Goal: Task Accomplishment & Management: Manage account settings

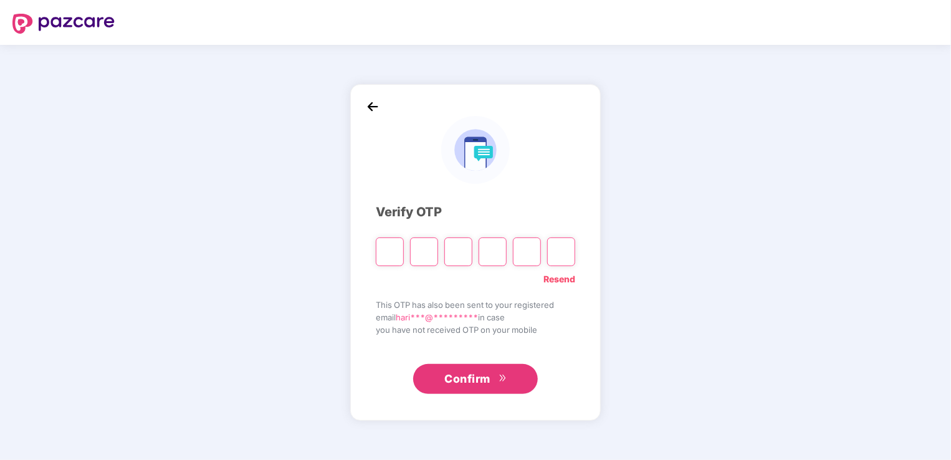
click at [562, 278] on link "Resend" at bounding box center [560, 279] width 32 height 14
click at [383, 252] on input "Please enter verification code. Digit 1" at bounding box center [390, 252] width 28 height 29
type input "*"
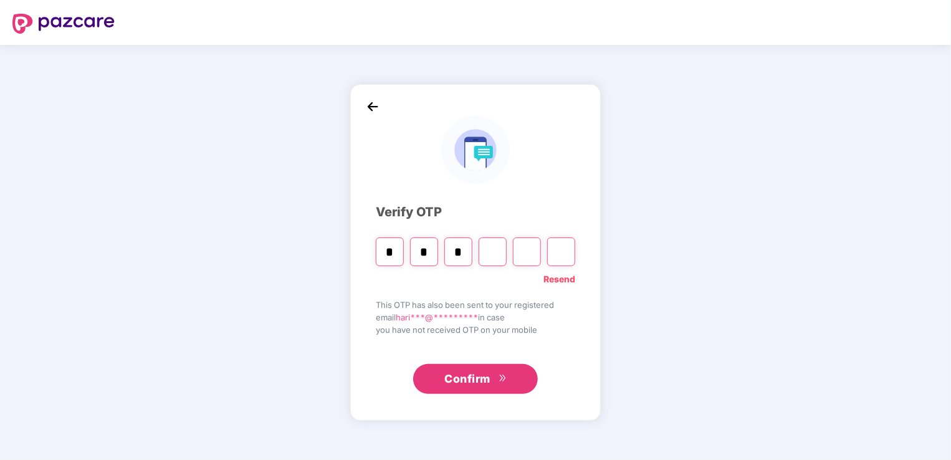
type input "*"
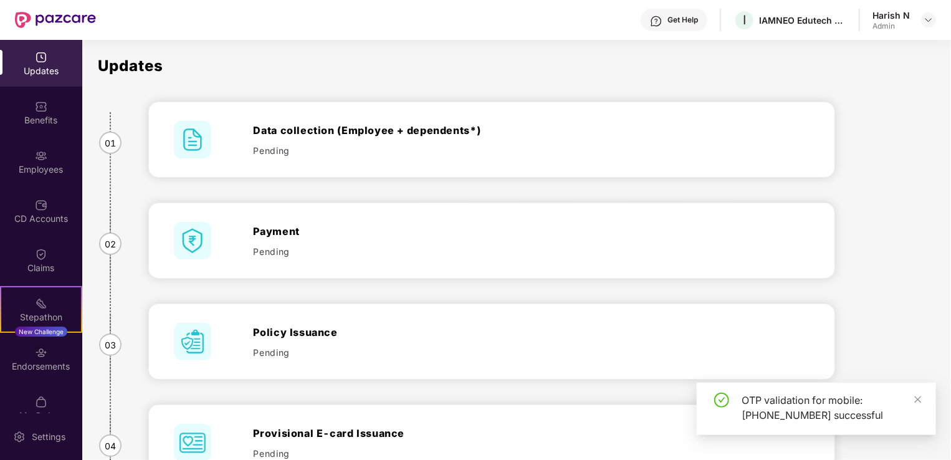
click at [39, 161] on img at bounding box center [41, 156] width 12 height 12
